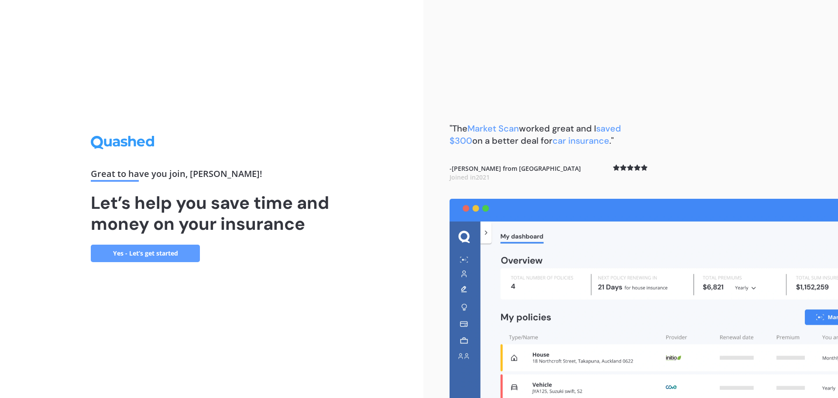
click at [138, 254] on link "Yes - Let’s get started" at bounding box center [145, 252] width 109 height 17
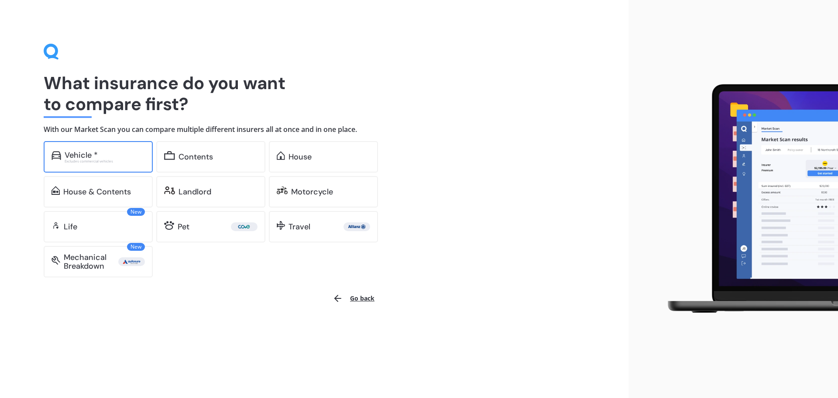
click at [76, 151] on div "Vehicle *" at bounding box center [81, 155] width 33 height 9
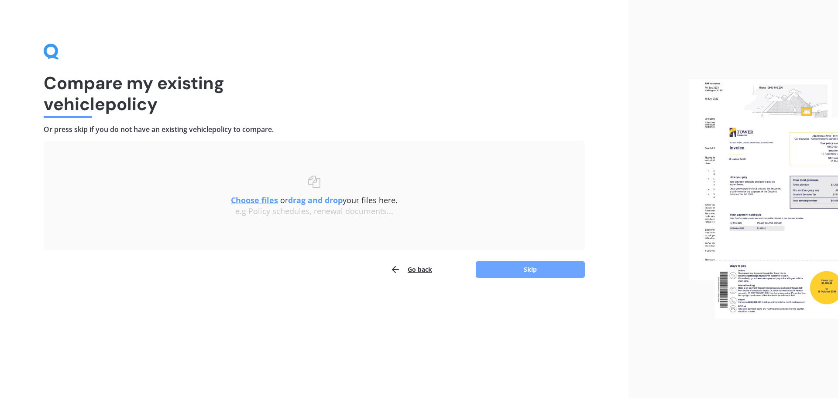
click at [514, 269] on button "Skip" at bounding box center [530, 269] width 109 height 17
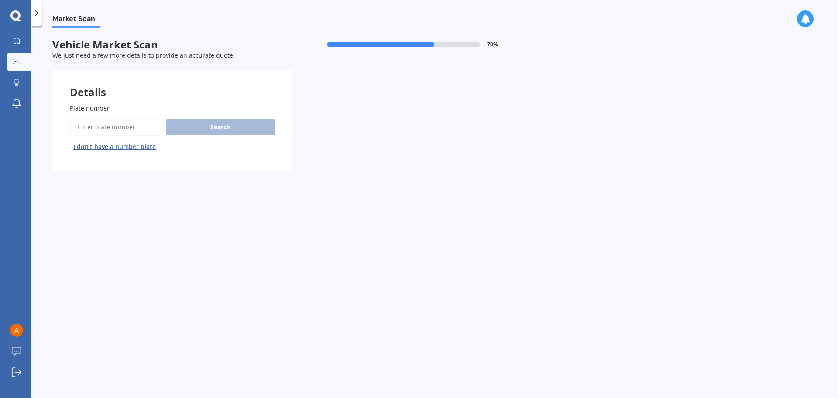
click at [126, 127] on input "Plate number" at bounding box center [116, 127] width 93 height 18
type input "jnq953"
click at [211, 127] on button "Search" at bounding box center [220, 127] width 109 height 17
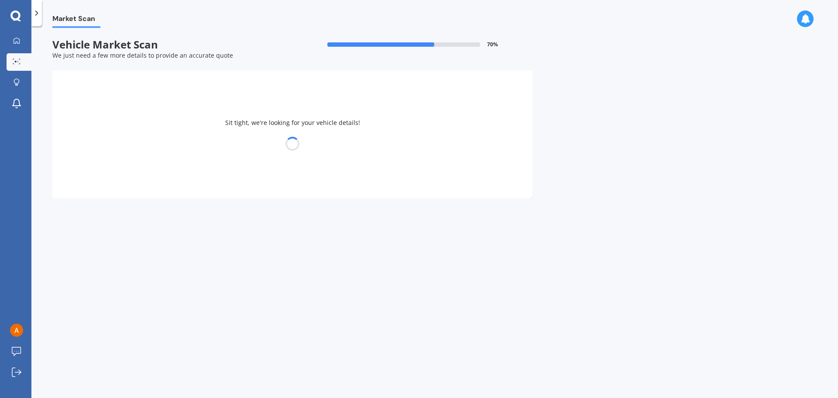
select select "NISSAN"
select select "TIIDA"
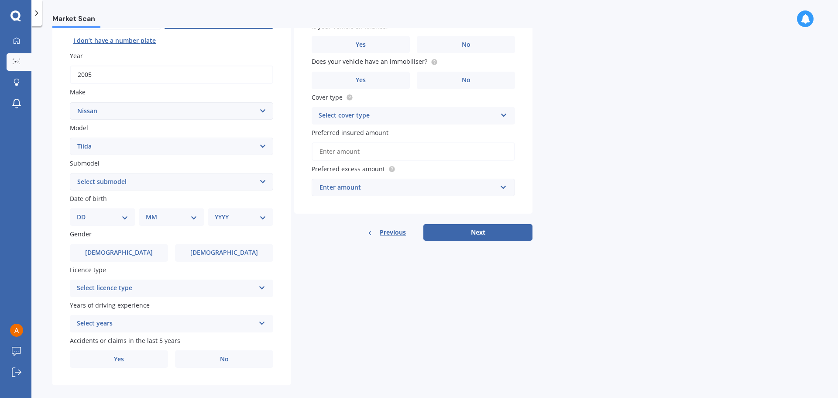
scroll to position [116, 0]
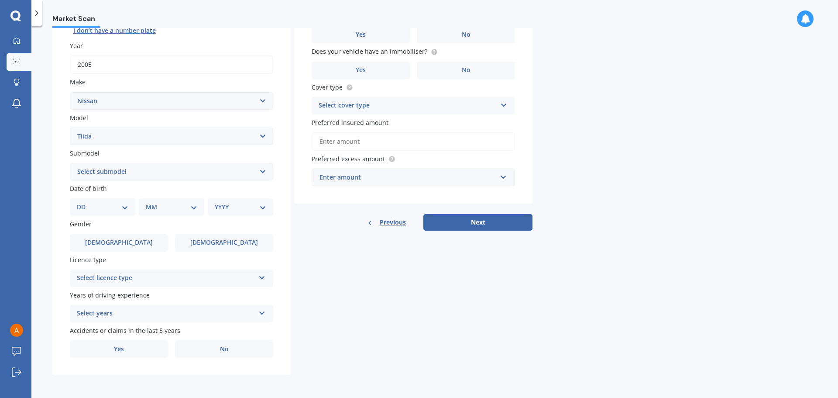
click at [175, 170] on select "Select submodel (All)" at bounding box center [171, 171] width 203 height 17
click at [176, 170] on select "Select submodel (All)" at bounding box center [171, 171] width 203 height 17
click at [127, 206] on select "DD 01 02 03 04 05 06 07 08 09 10 11 12 13 14 15 16 17 18 19 20 21 22 23 24 25 2…" at bounding box center [102, 207] width 51 height 10
select select "12"
click at [84, 202] on select "DD 01 02 03 04 05 06 07 08 09 10 11 12 13 14 15 16 17 18 19 20 21 22 23 24 25 2…" at bounding box center [102, 207] width 51 height 10
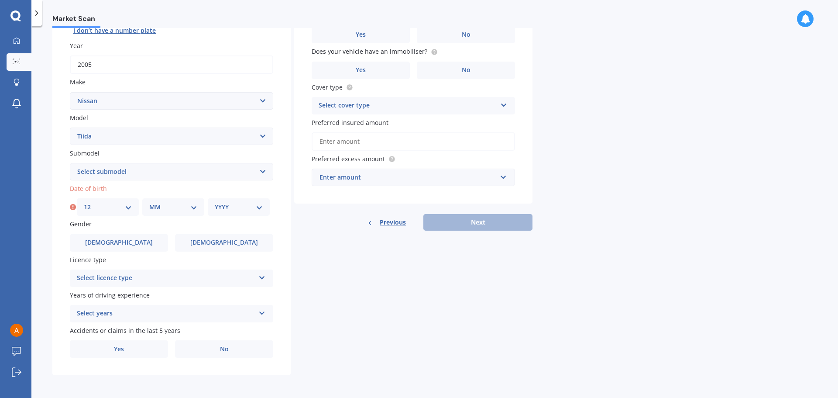
click at [165, 206] on select "MM 01 02 03 04 05 06 07 08 09 10 11 12" at bounding box center [173, 207] width 48 height 10
select select "12"
click at [149, 202] on select "MM 01 02 03 04 05 06 07 08 09 10 11 12" at bounding box center [173, 207] width 48 height 10
click at [223, 203] on select "YYYY 2025 2024 2023 2022 2021 2020 2019 2018 2017 2016 2015 2014 2013 2012 2011…" at bounding box center [239, 207] width 48 height 10
select select "2002"
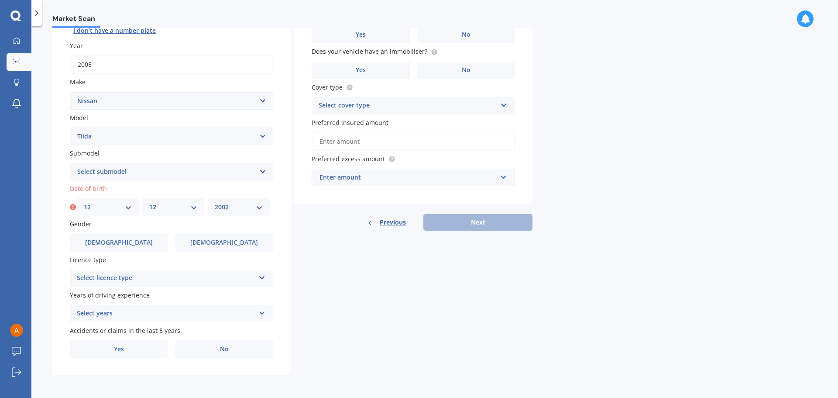
click at [215, 202] on select "YYYY 2025 2024 2023 2022 2021 2020 2019 2018 2017 2016 2015 2014 2013 2012 2011…" at bounding box center [239, 207] width 48 height 10
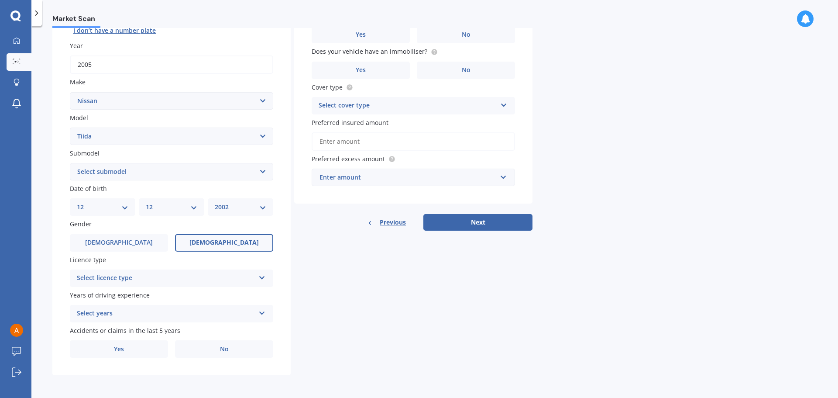
click at [225, 245] on span "Female" at bounding box center [223, 242] width 69 height 7
click at [0, 0] on input "Female" at bounding box center [0, 0] width 0 height 0
click at [191, 274] on div "Select licence type" at bounding box center [166, 278] width 178 height 10
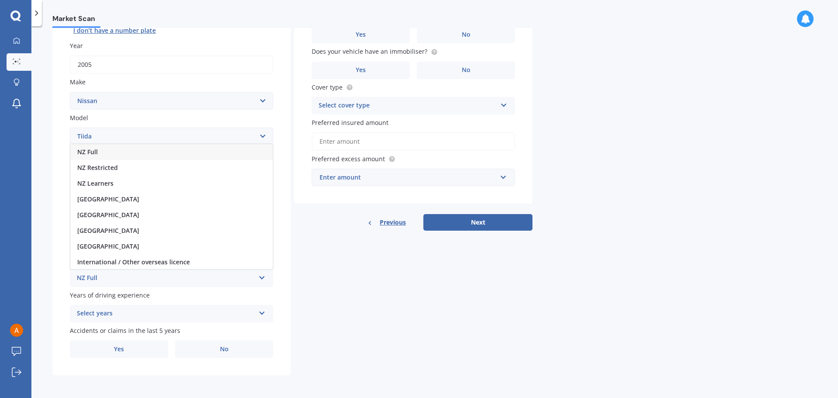
click at [99, 151] on div "NZ Full" at bounding box center [171, 152] width 202 height 16
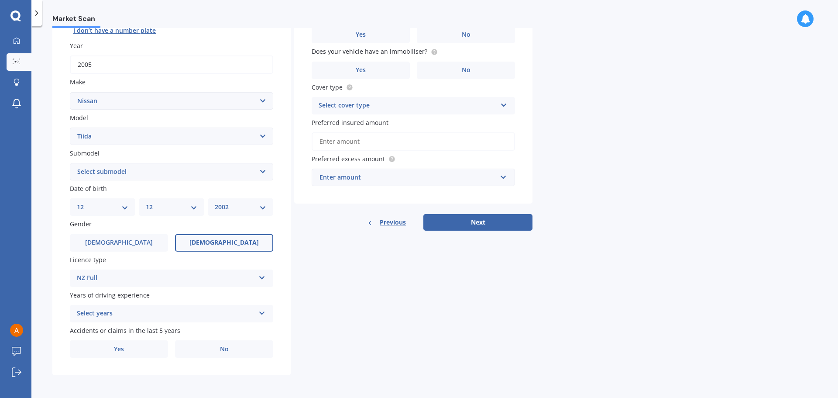
click at [156, 311] on div "Select years" at bounding box center [166, 313] width 178 height 10
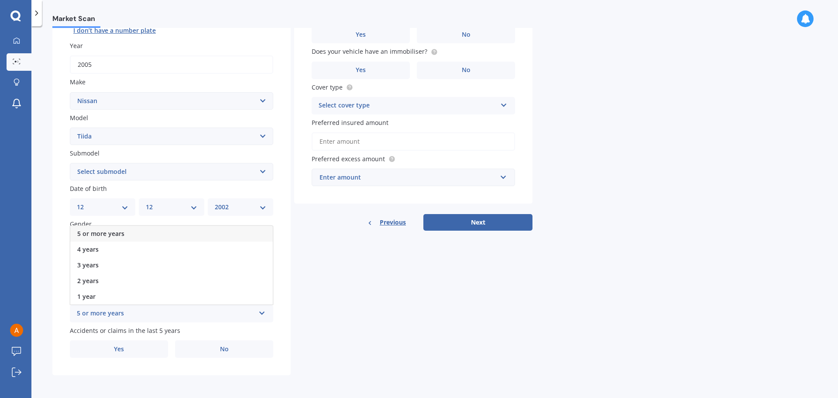
click at [109, 232] on span "5 or more years" at bounding box center [100, 233] width 47 height 8
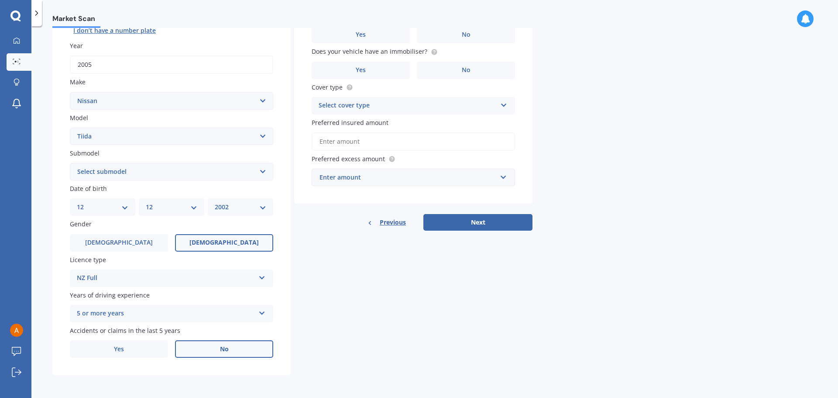
click at [216, 351] on label "No" at bounding box center [224, 348] width 98 height 17
click at [0, 0] on input "No" at bounding box center [0, 0] width 0 height 0
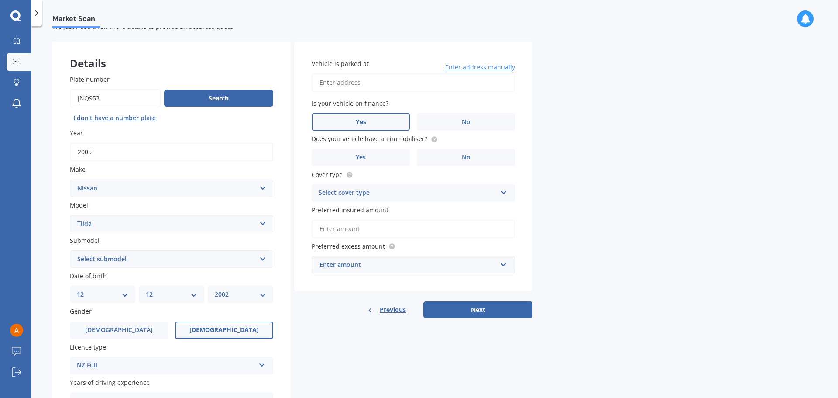
scroll to position [0, 0]
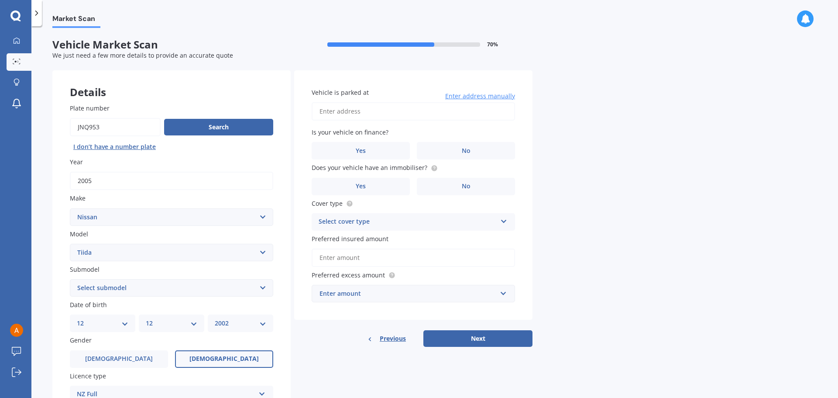
click at [358, 112] on input "Vehicle is parked at" at bounding box center [413, 111] width 203 height 18
type input "36 Le Roy Terrace, Birkenhead, Auckland 0626"
click at [460, 150] on label "No" at bounding box center [466, 150] width 98 height 17
click at [0, 0] on input "No" at bounding box center [0, 0] width 0 height 0
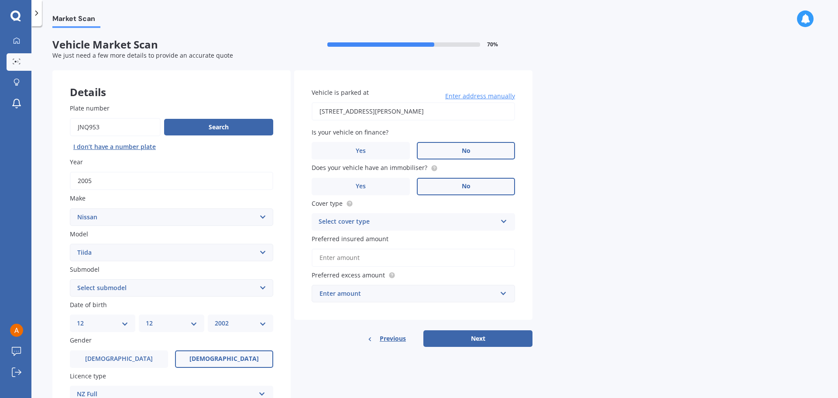
click at [466, 185] on span "No" at bounding box center [466, 185] width 9 height 7
click at [0, 0] on input "No" at bounding box center [0, 0] width 0 height 0
click at [505, 221] on icon at bounding box center [503, 219] width 7 height 6
click at [378, 254] on span "Third Party, Fire & Theft" at bounding box center [355, 254] width 72 height 8
click at [375, 255] on input "Preferred insured amount" at bounding box center [413, 257] width 203 height 18
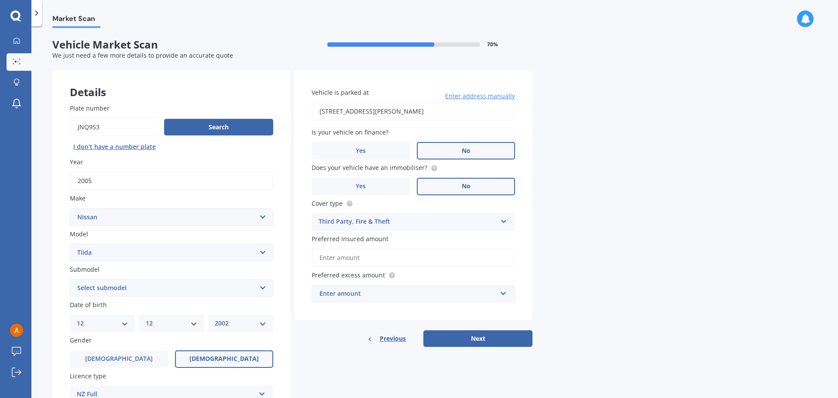
type input "$2"
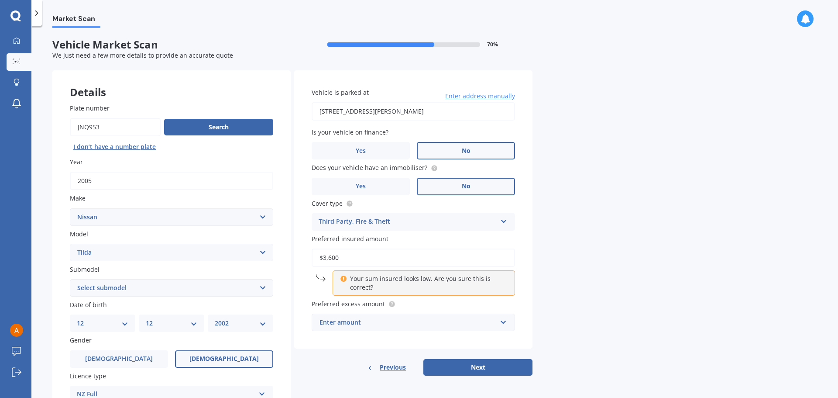
click at [298, 291] on div "Vehicle is parked at 36 Le Roy Terrace, Birkenhead, Auckland 0626 Enter address…" at bounding box center [413, 209] width 238 height 278
click at [343, 257] on input "$3,600" at bounding box center [413, 257] width 203 height 18
drag, startPoint x: 344, startPoint y: 257, endPoint x: 291, endPoint y: 255, distance: 53.3
click at [291, 255] on div "Details Plate number Search I don’t have a number plate Year 2005 Make Select m…" at bounding box center [292, 280] width 480 height 421
click at [434, 318] on div "Enter amount" at bounding box center [407, 322] width 177 height 10
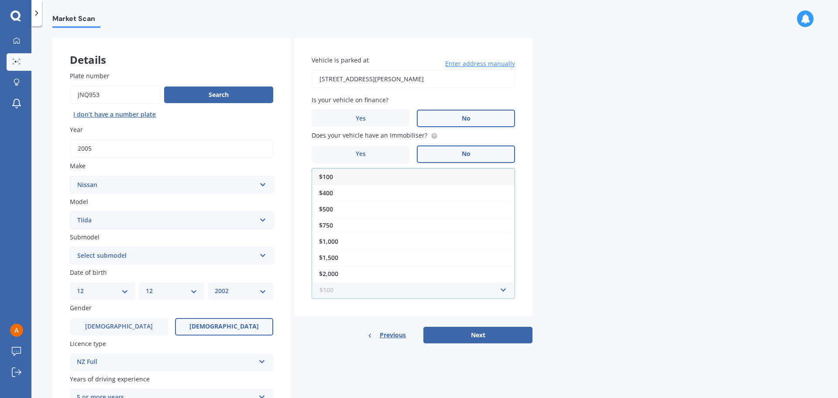
scroll to position [87, 0]
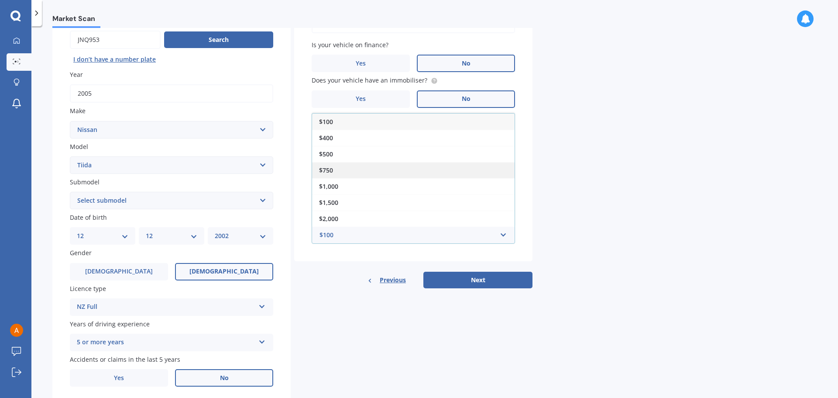
click at [327, 167] on span "$750" at bounding box center [326, 170] width 14 height 8
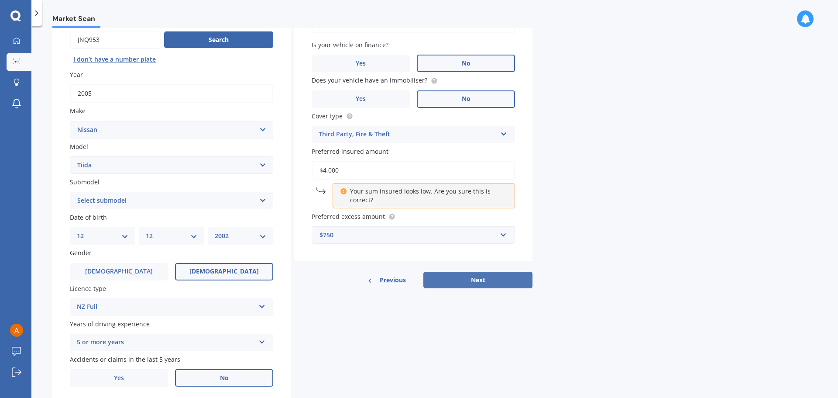
click at [463, 280] on button "Next" at bounding box center [477, 279] width 109 height 17
click at [354, 197] on p "Your sum insured looks low. Are you sure this is correct?" at bounding box center [427, 195] width 154 height 17
click at [340, 170] on input "$4,000" at bounding box center [413, 170] width 203 height 18
drag, startPoint x: 327, startPoint y: 169, endPoint x: 340, endPoint y: 170, distance: 12.7
click at [340, 170] on input "$4,000" at bounding box center [413, 170] width 203 height 18
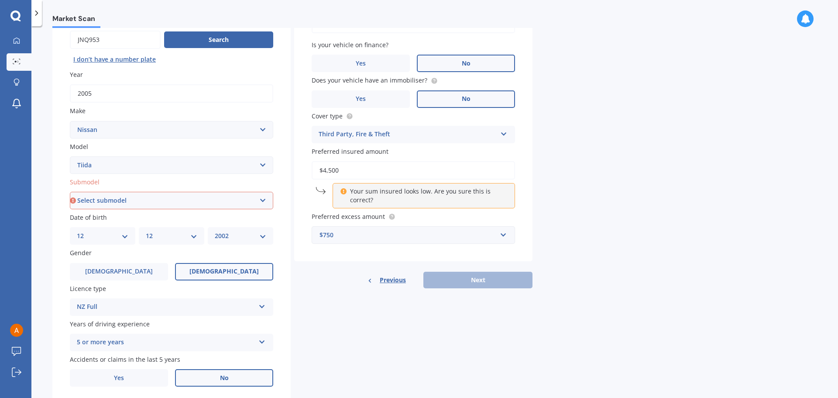
type input "$4,500"
click at [331, 241] on input "text" at bounding box center [410, 234] width 196 height 17
click at [417, 192] on p "Your sum insured looks low. Are you sure this is correct?" at bounding box center [427, 195] width 154 height 17
click at [339, 174] on input "$4,500" at bounding box center [413, 170] width 203 height 18
click at [359, 199] on p "Your sum insured looks low. Are you sure this is correct?" at bounding box center [427, 195] width 154 height 17
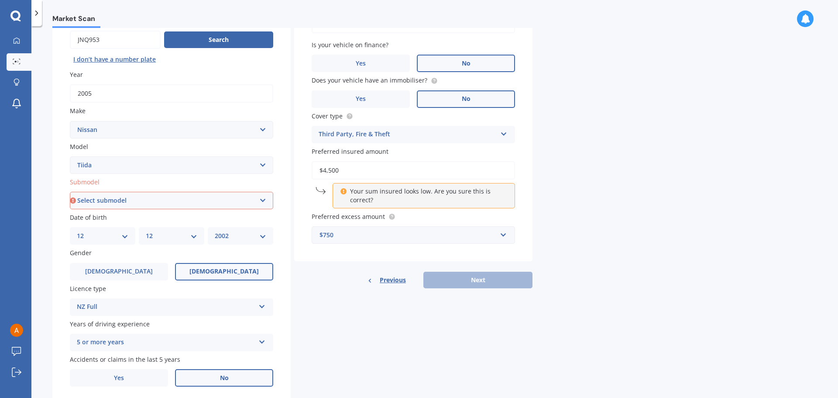
click at [438, 282] on div "Previous Next" at bounding box center [413, 279] width 238 height 17
click at [346, 170] on input "$4,500" at bounding box center [413, 170] width 203 height 18
click at [192, 200] on select "Select submodel (All)" at bounding box center [171, 200] width 203 height 17
select select "(ALL)"
click at [70, 192] on select "Select submodel (All)" at bounding box center [171, 200] width 203 height 17
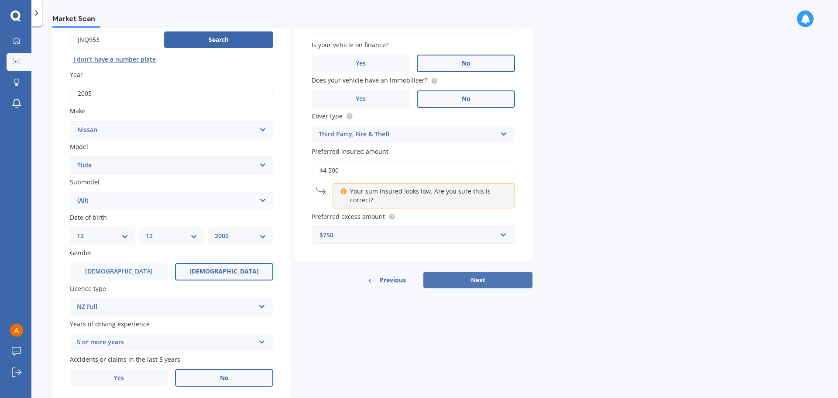
click at [455, 280] on button "Next" at bounding box center [477, 279] width 109 height 17
select select "12"
select select "2002"
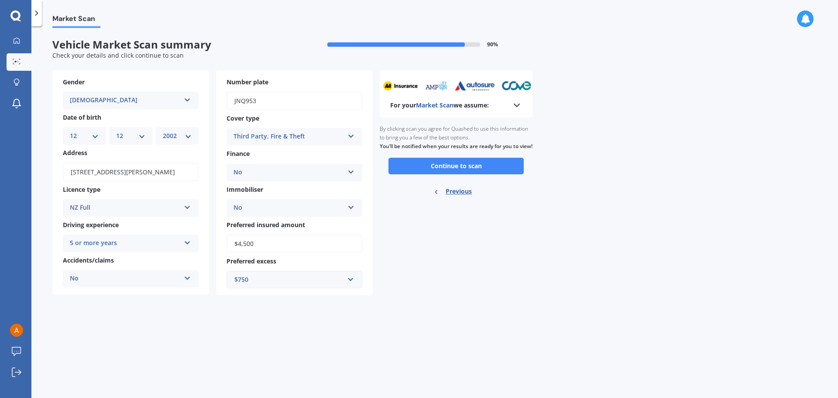
scroll to position [0, 0]
click at [453, 174] on button "Continue to scan" at bounding box center [455, 166] width 135 height 17
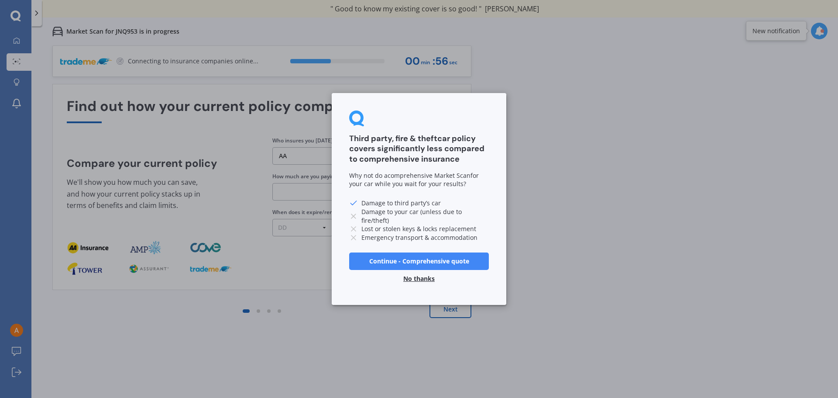
click at [423, 277] on button "No thanks" at bounding box center [419, 278] width 42 height 17
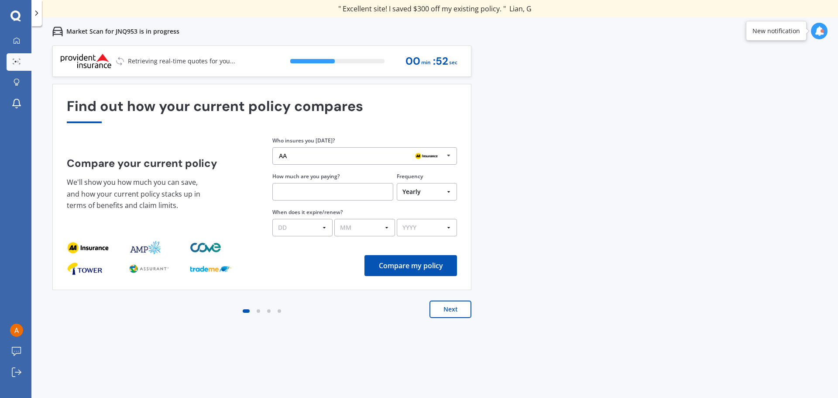
click at [448, 153] on icon at bounding box center [448, 156] width 13 height 16
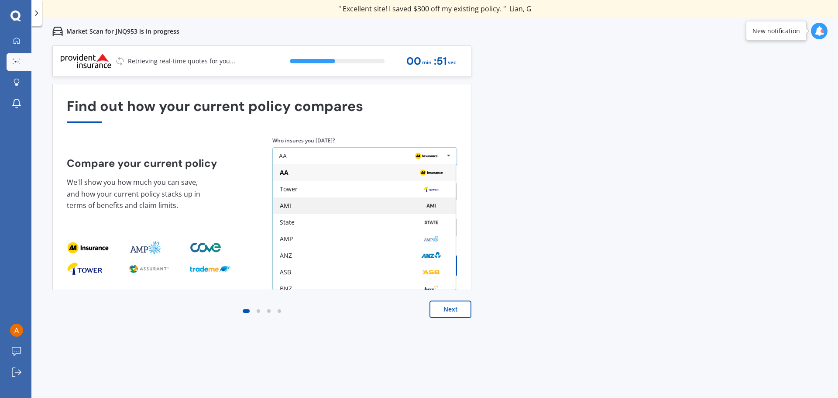
click at [309, 202] on div "AMI" at bounding box center [364, 205] width 169 height 7
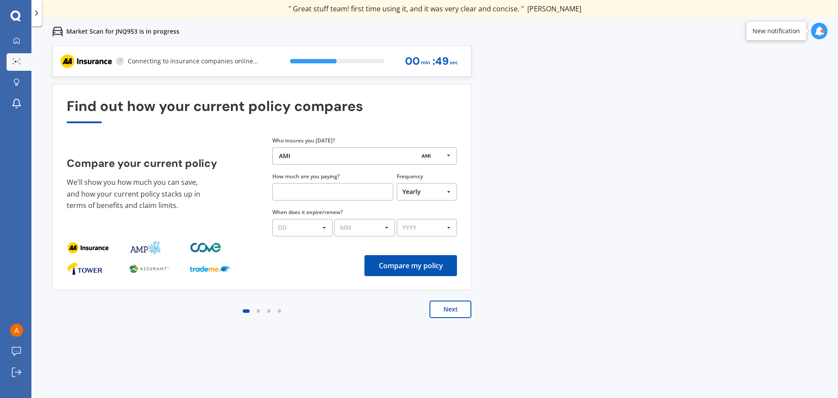
click at [305, 188] on input "text" at bounding box center [332, 191] width 121 height 17
type input "$437.60"
click at [313, 228] on select "DD 01 02 03 04 05 06 07 08 09 10 11 12 13 14 15 16 17 18 19 20 21 22 23 24 25 2…" at bounding box center [302, 227] width 60 height 17
click at [309, 227] on select "DD 01 02 03 04 05 06 07 08 09 10 11 12 13 14 15 16 17 18 19 20 21 22 23 24 25 2…" at bounding box center [302, 227] width 60 height 17
click at [400, 263] on button "Compare my policy" at bounding box center [410, 265] width 93 height 21
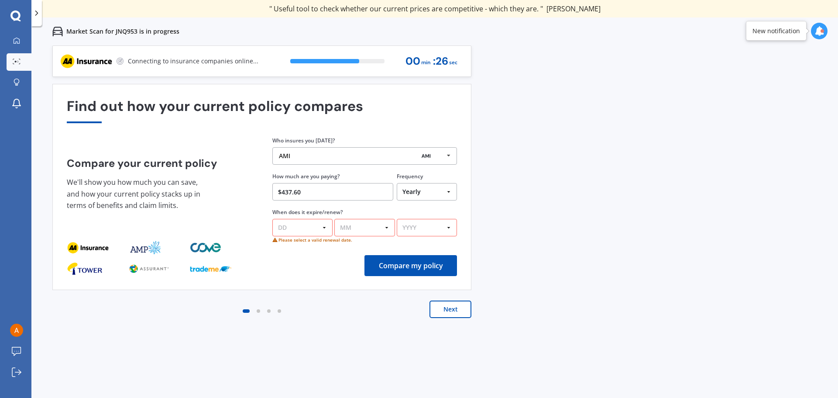
click at [312, 229] on select "DD 01 02 03 04 05 06 07 08 09 10 11 12 13 14 15 16 17 18 19 20 21 22 23 24 25 2…" at bounding box center [302, 227] width 60 height 17
click at [369, 226] on select "MM 01 02 03 04 05 06 07 08 09 10 11 12" at bounding box center [364, 227] width 60 height 17
click at [307, 228] on select "DD 01 02 03 04 05 06 07 08 09 10 11 12 13 14 15 16 17 18 19 20 21 22 23 24 25 2…" at bounding box center [302, 227] width 60 height 17
select select "15"
click at [272, 219] on select "DD 01 02 03 04 05 06 07 08 09 10 11 12 13 14 15 16 17 18 19 20 21 22 23 24 25 2…" at bounding box center [302, 227] width 60 height 17
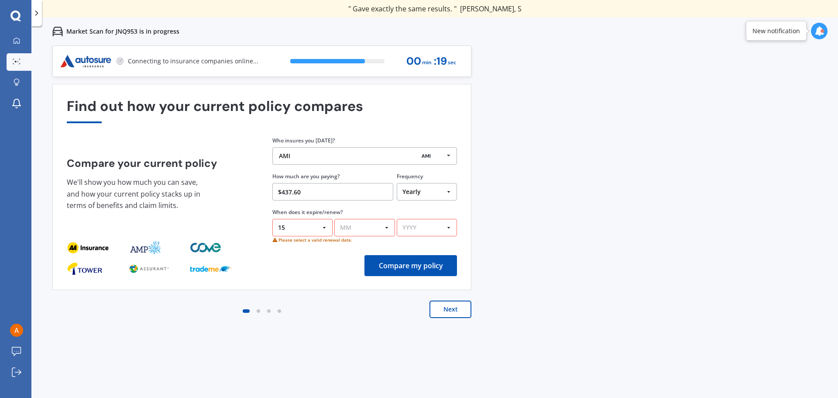
click at [354, 225] on select "MM 01 02 03 04 05 06 07 08 09 10 11 12" at bounding box center [364, 227] width 60 height 17
select select "09"
click at [334, 219] on select "MM 01 02 03 04 05 06 07 08 09 10 11 12" at bounding box center [364, 227] width 60 height 17
click at [424, 224] on select "YYYY 2026 2025 2024" at bounding box center [427, 227] width 60 height 17
select select "2025"
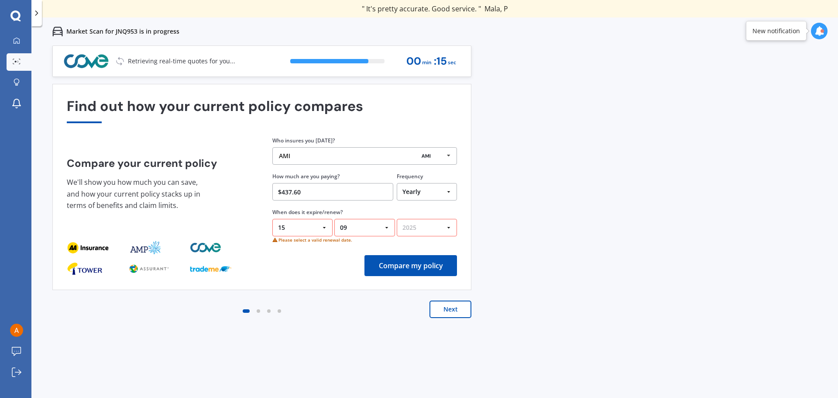
click at [397, 219] on select "YYYY 2026 2025 2024" at bounding box center [427, 227] width 60 height 17
click at [394, 263] on button "Compare my policy" at bounding box center [410, 265] width 93 height 21
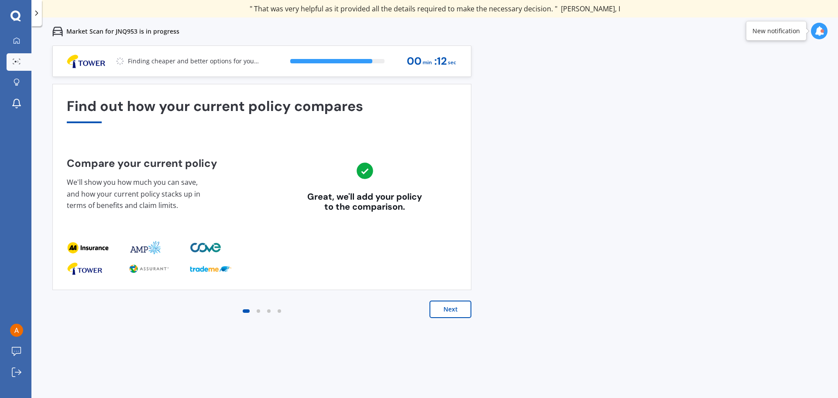
click at [449, 309] on button "Next" at bounding box center [450, 308] width 42 height 17
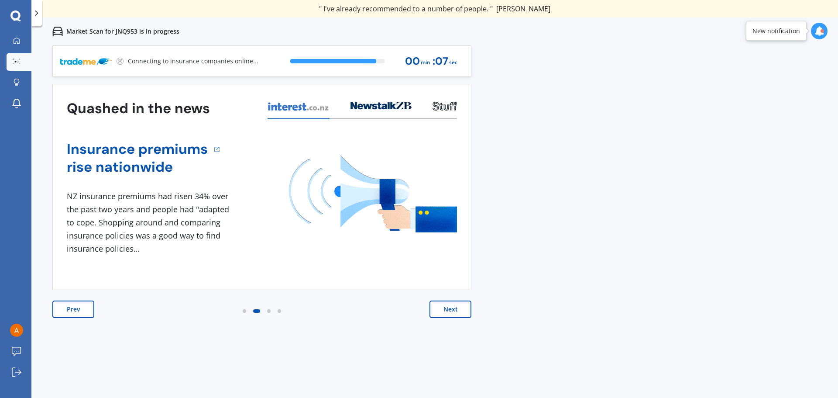
click at [450, 309] on button "Next" at bounding box center [450, 308] width 42 height 17
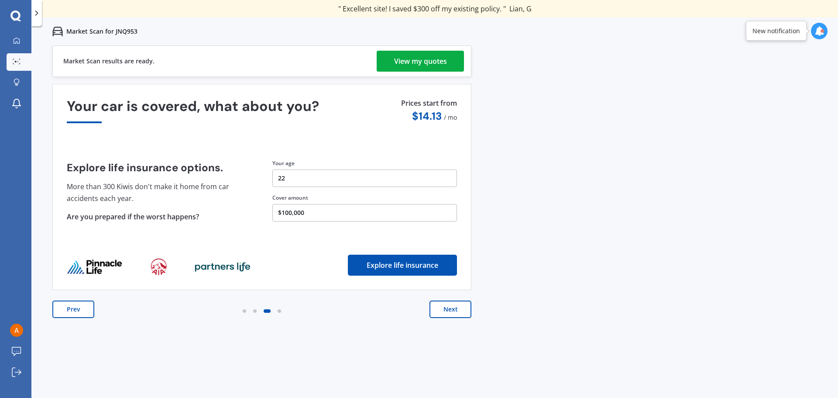
click at [451, 308] on button "Next" at bounding box center [450, 308] width 42 height 17
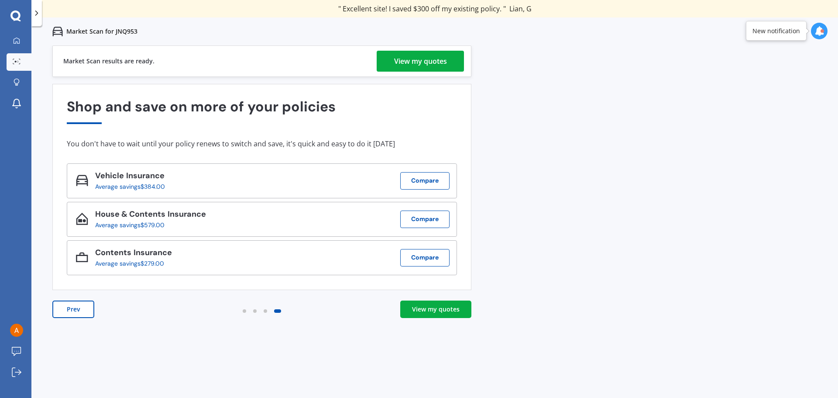
click at [451, 308] on div "View my quotes" at bounding box center [436, 309] width 48 height 9
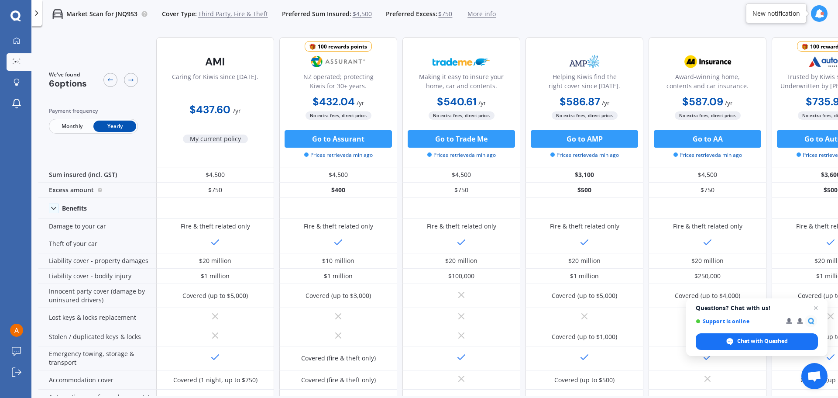
click at [611, 19] on div "Market Scan for JNQ953 Cover Type: Third Party, Fire & Theft Preferred Sum Insu…" at bounding box center [434, 14] width 806 height 28
click at [344, 137] on button "Go to Assurant" at bounding box center [338, 138] width 107 height 17
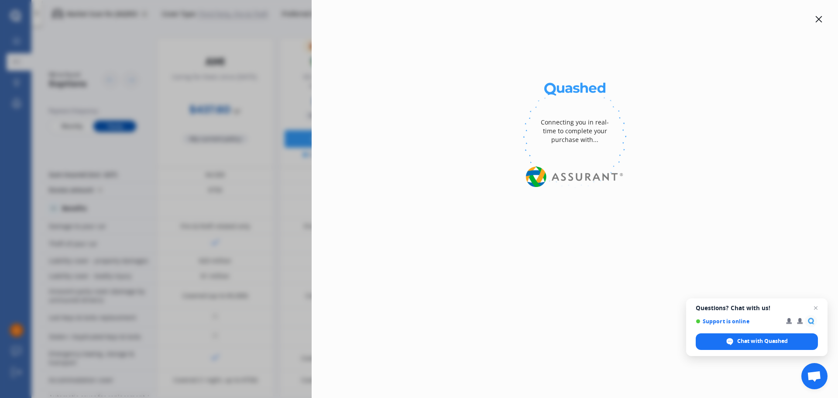
select select "Yearly"
select select "3rd partyfiretheft"
select select "0"
select select "North Shore"
select select "TIIDA"
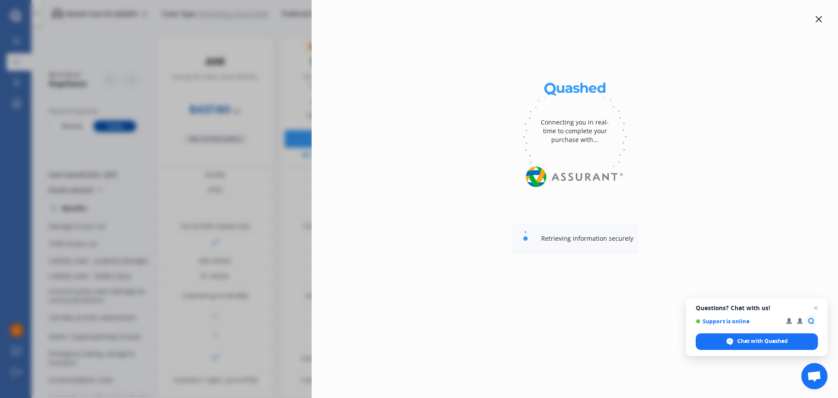
select select "NISSAN"
select select "(ALL)"
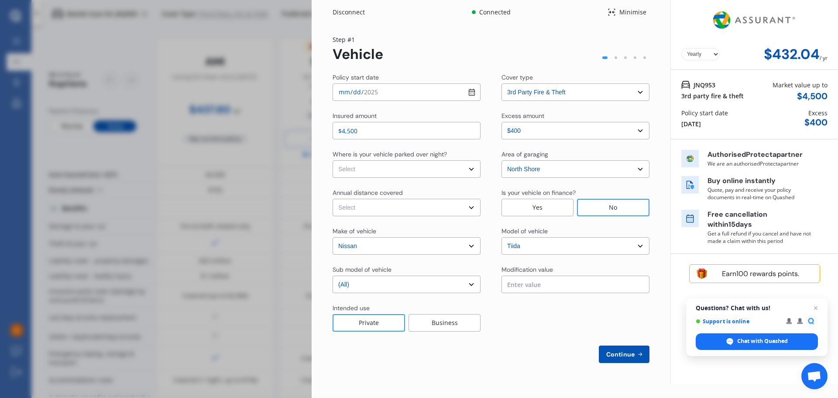
click at [472, 92] on input "2025-08-11" at bounding box center [407, 91] width 148 height 17
type input "2025-09-10"
click at [395, 168] on select "Select In a garage On own property On street or road" at bounding box center [407, 168] width 148 height 17
select select "On street or road"
click at [333, 160] on select "Select In a garage On own property On street or road" at bounding box center [407, 168] width 148 height 17
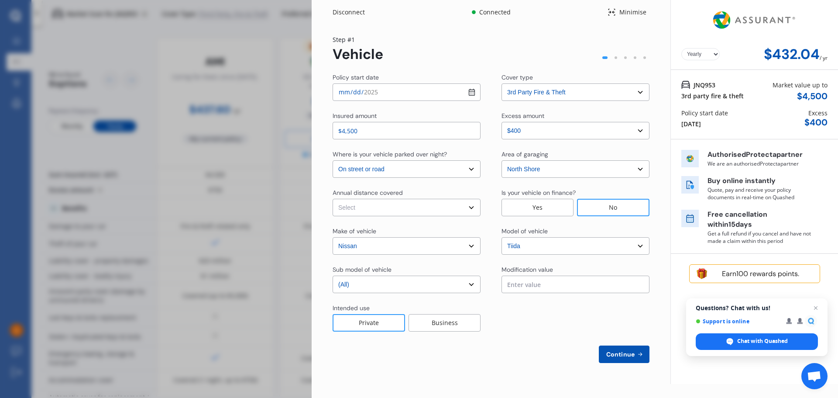
click at [398, 207] on select "Select Low (less than 15,000km per year) Average (15,000-30,000km per year) Hig…" at bounding box center [407, 207] width 148 height 17
select select "15000"
click at [333, 199] on select "Select Low (less than 15,000km per year) Average (15,000-30,000km per year) Hig…" at bounding box center [407, 207] width 148 height 17
click at [399, 284] on select "Select sub-model (All)" at bounding box center [407, 283] width 148 height 17
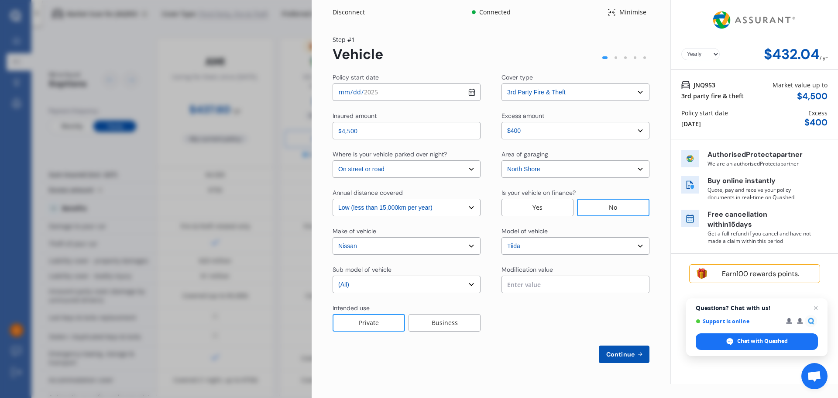
click at [618, 355] on span "Continue" at bounding box center [620, 353] width 32 height 7
select select "Miss"
select select "12"
select select "2002"
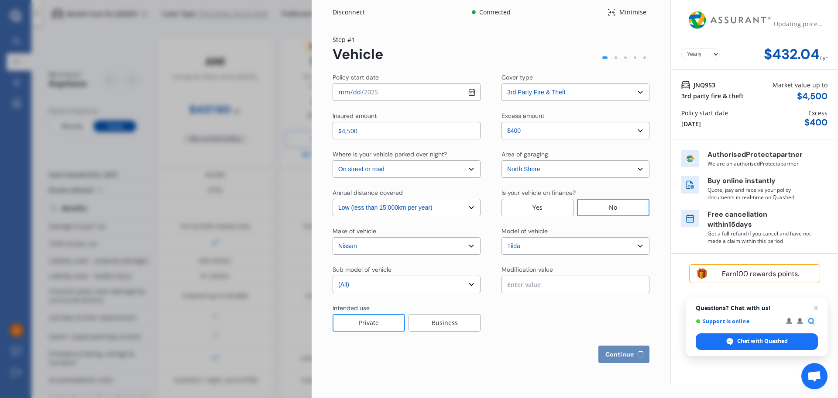
select select "full"
select select "more than 4 years"
select select "New Zealand"
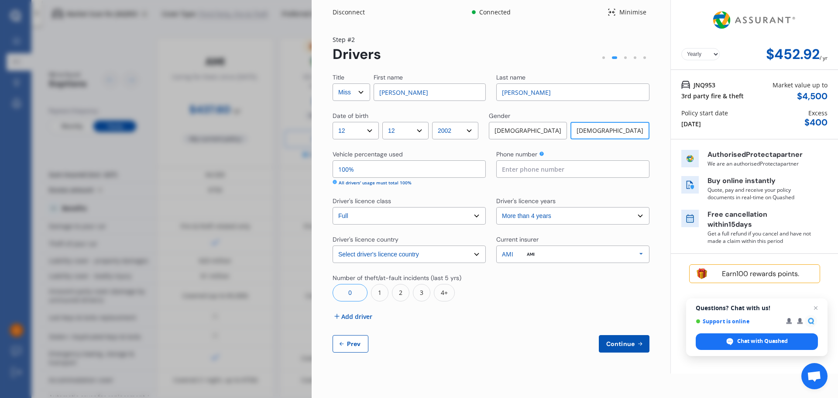
click at [430, 93] on input "Andy" at bounding box center [430, 91] width 112 height 17
type input "A"
type input "Jordan"
click at [532, 168] on input at bounding box center [572, 168] width 153 height 17
click at [546, 168] on input at bounding box center [572, 168] width 153 height 17
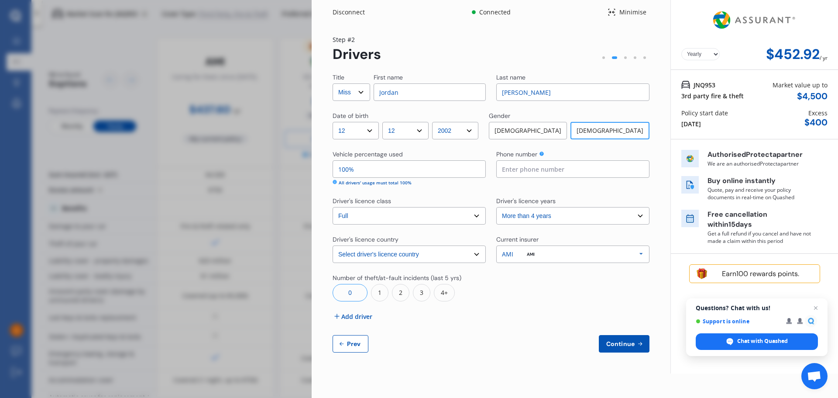
click at [354, 347] on span "Prev" at bounding box center [353, 343] width 17 height 7
select select "3rd partyfiretheft"
select select "0"
select select "On street or road"
select select "North Shore"
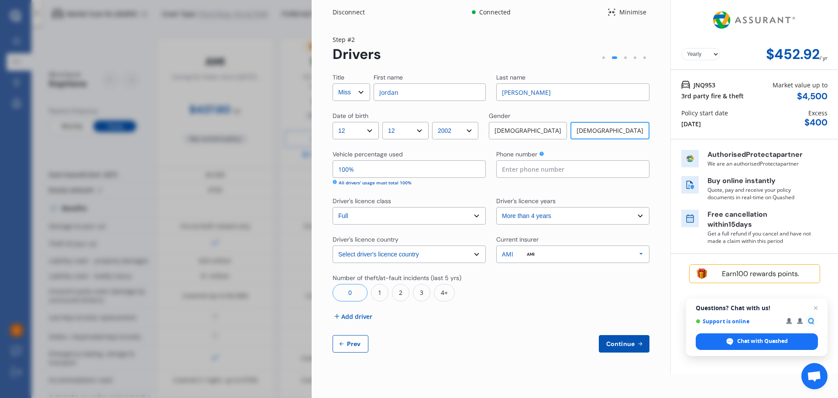
select select "15000"
select select "NISSAN"
select select "TIIDA"
select select "(ALL)"
